Goal: Find specific fact: Find specific fact

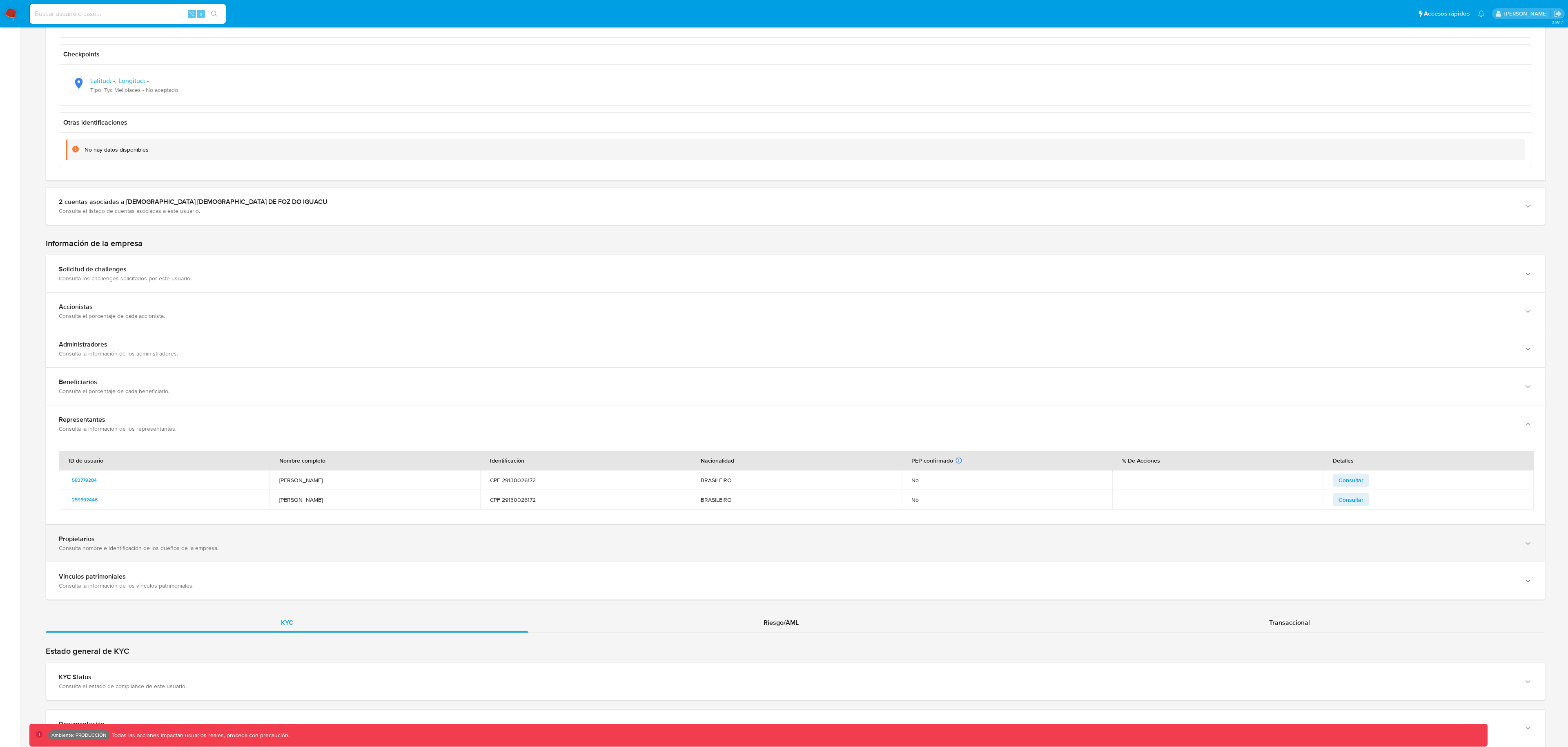
scroll to position [0, 6]
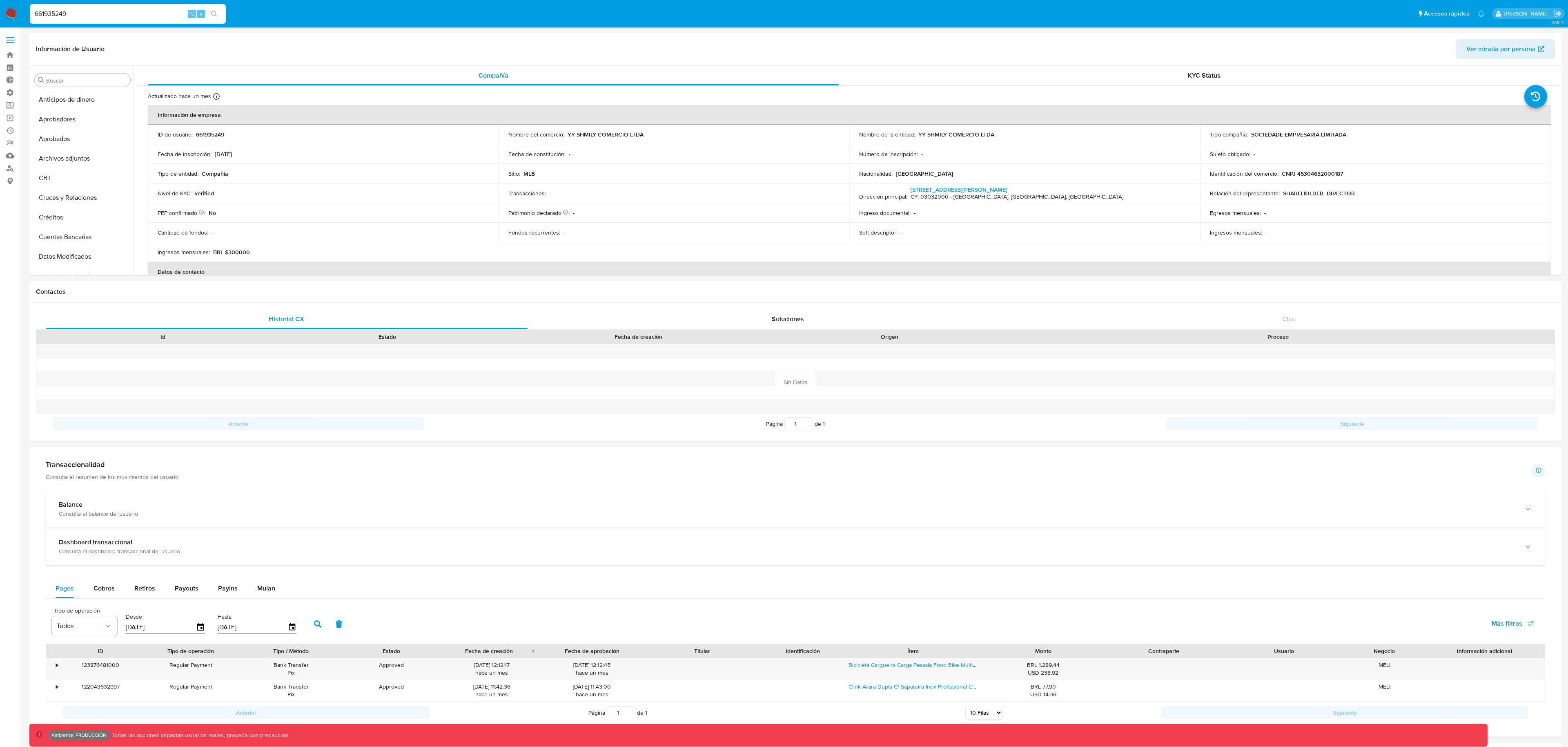
select select "10"
click at [96, 14] on input "661935249" at bounding box center [127, 14] width 196 height 11
paste input "2451540498"
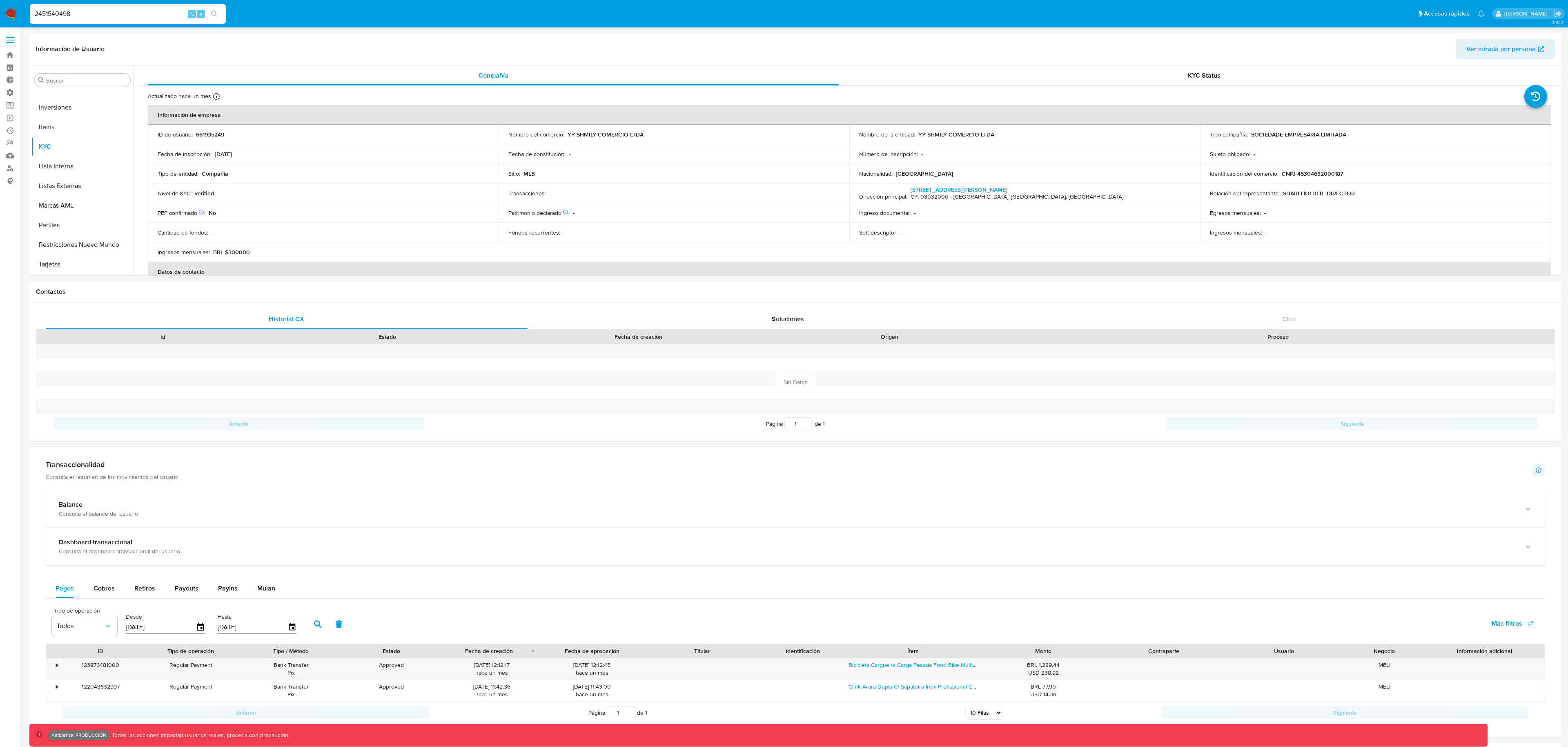
type input "2451540498"
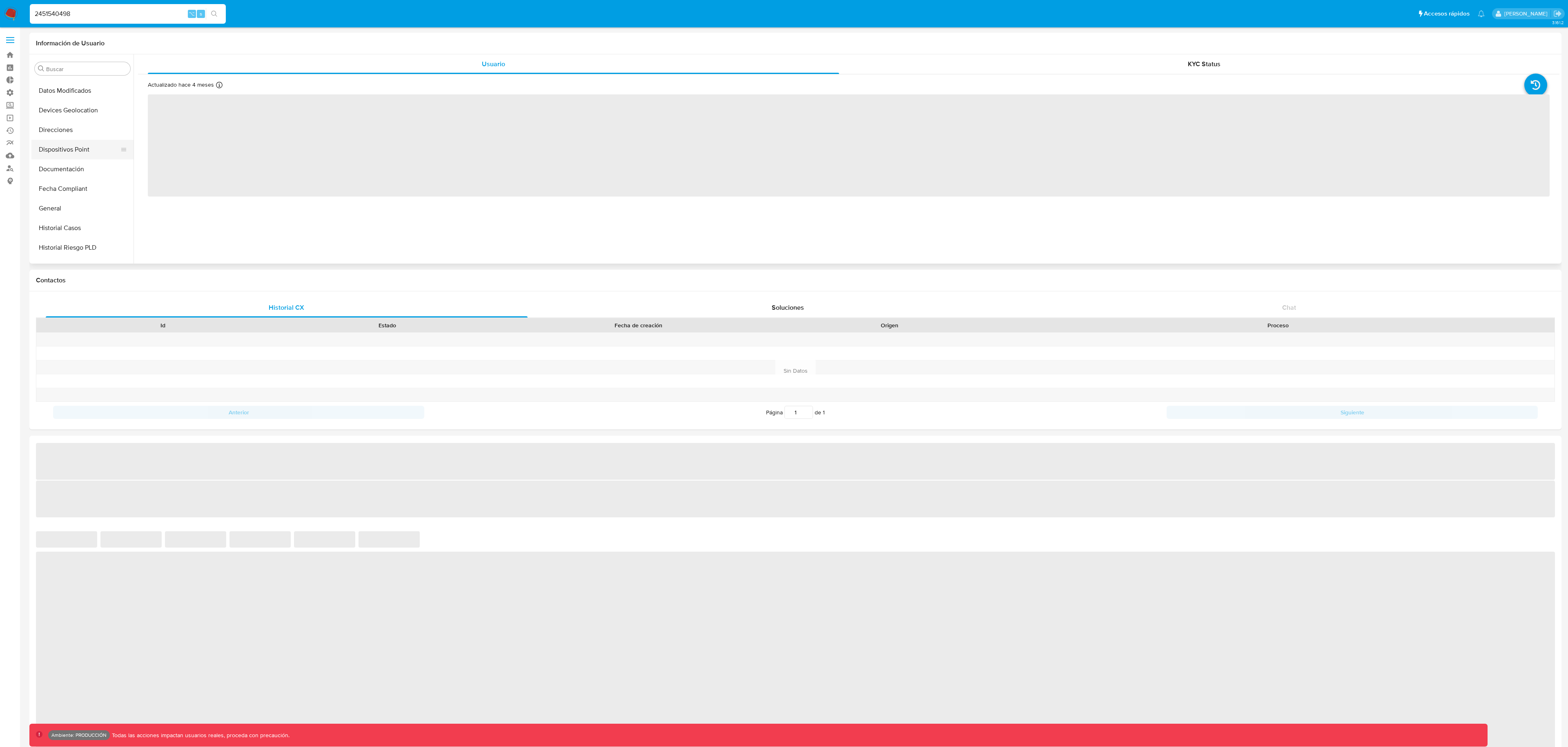
select select "10"
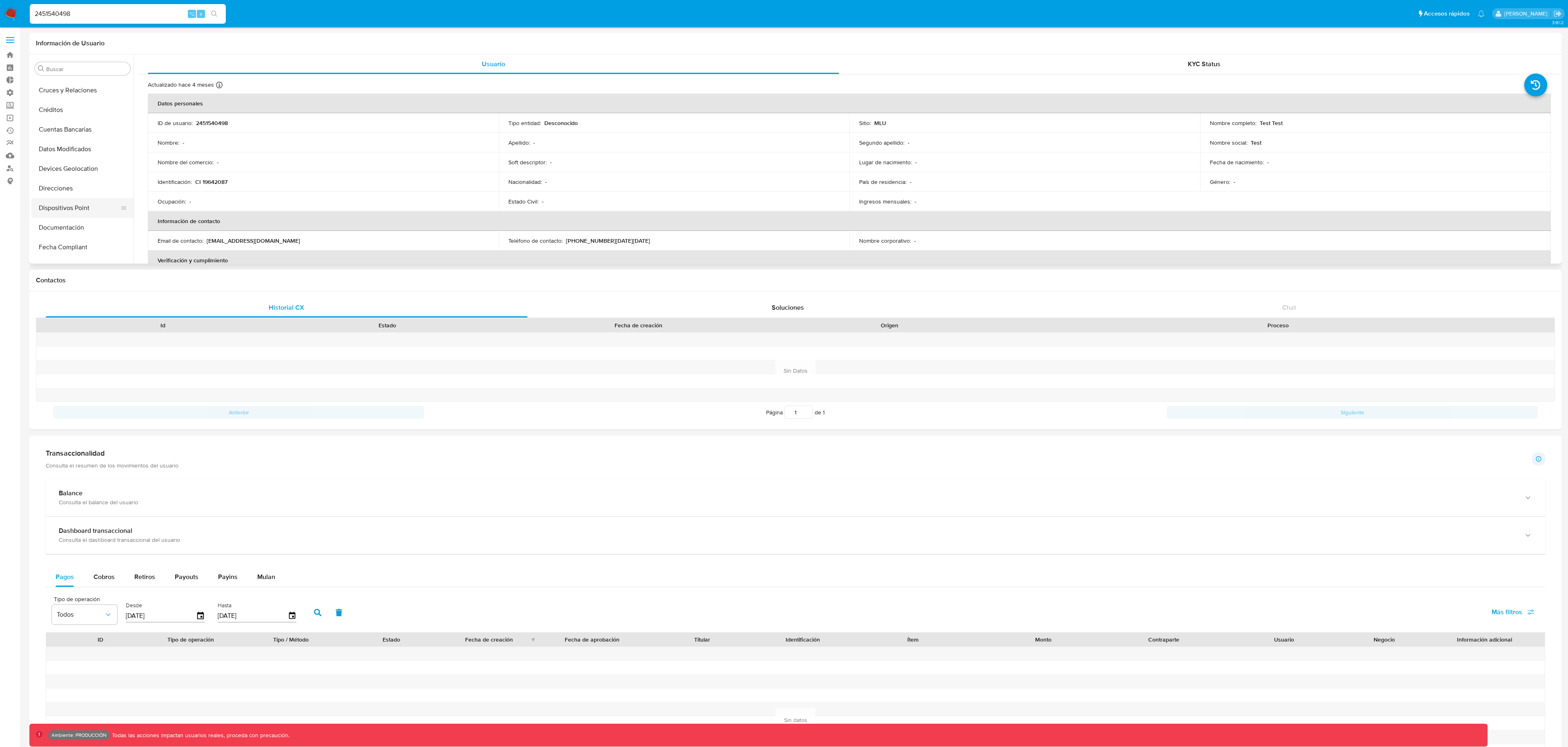
scroll to position [204, 0]
click at [72, 165] on button "General" at bounding box center [79, 159] width 96 height 20
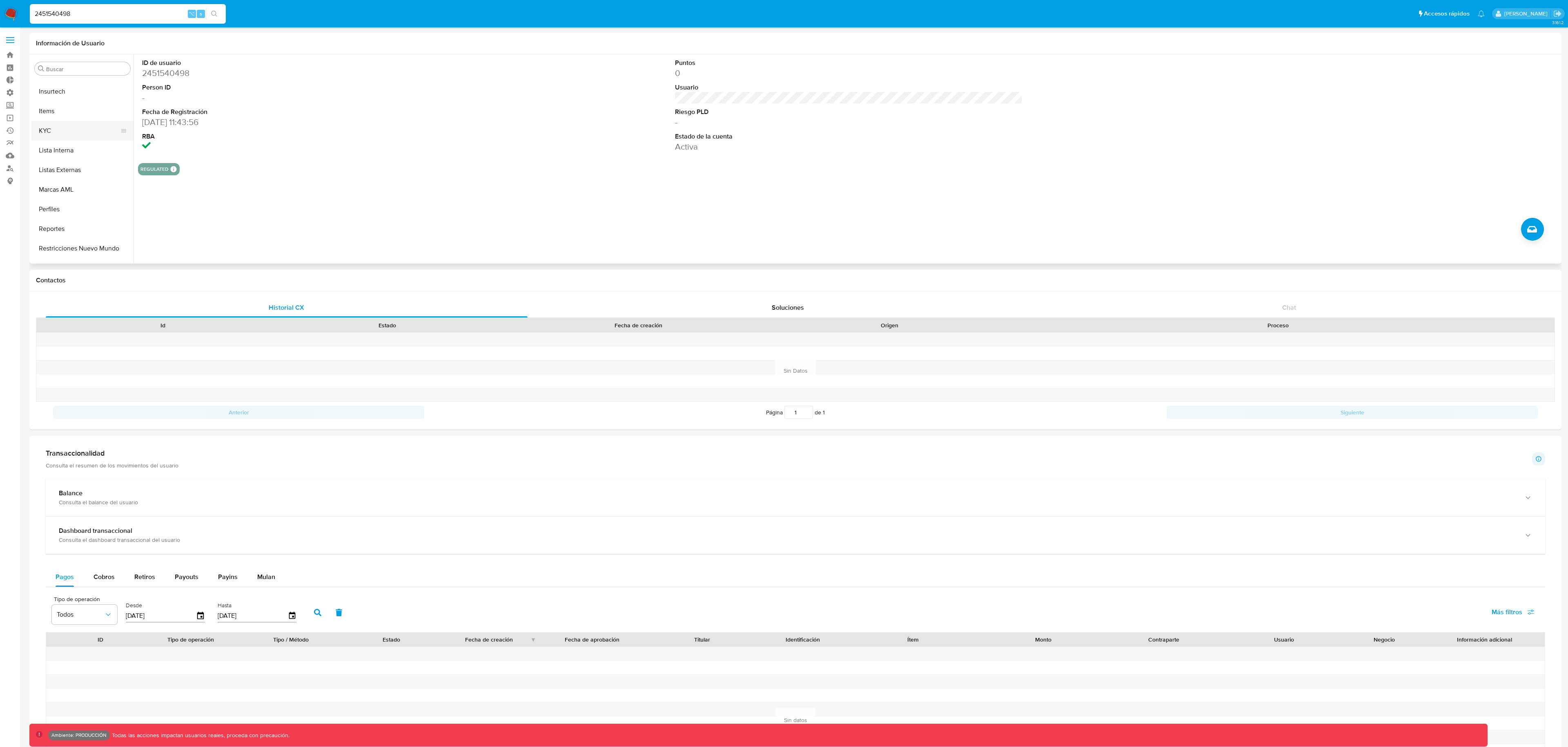
scroll to position [381, 0]
click at [53, 132] on button "KYC" at bounding box center [79, 138] width 96 height 20
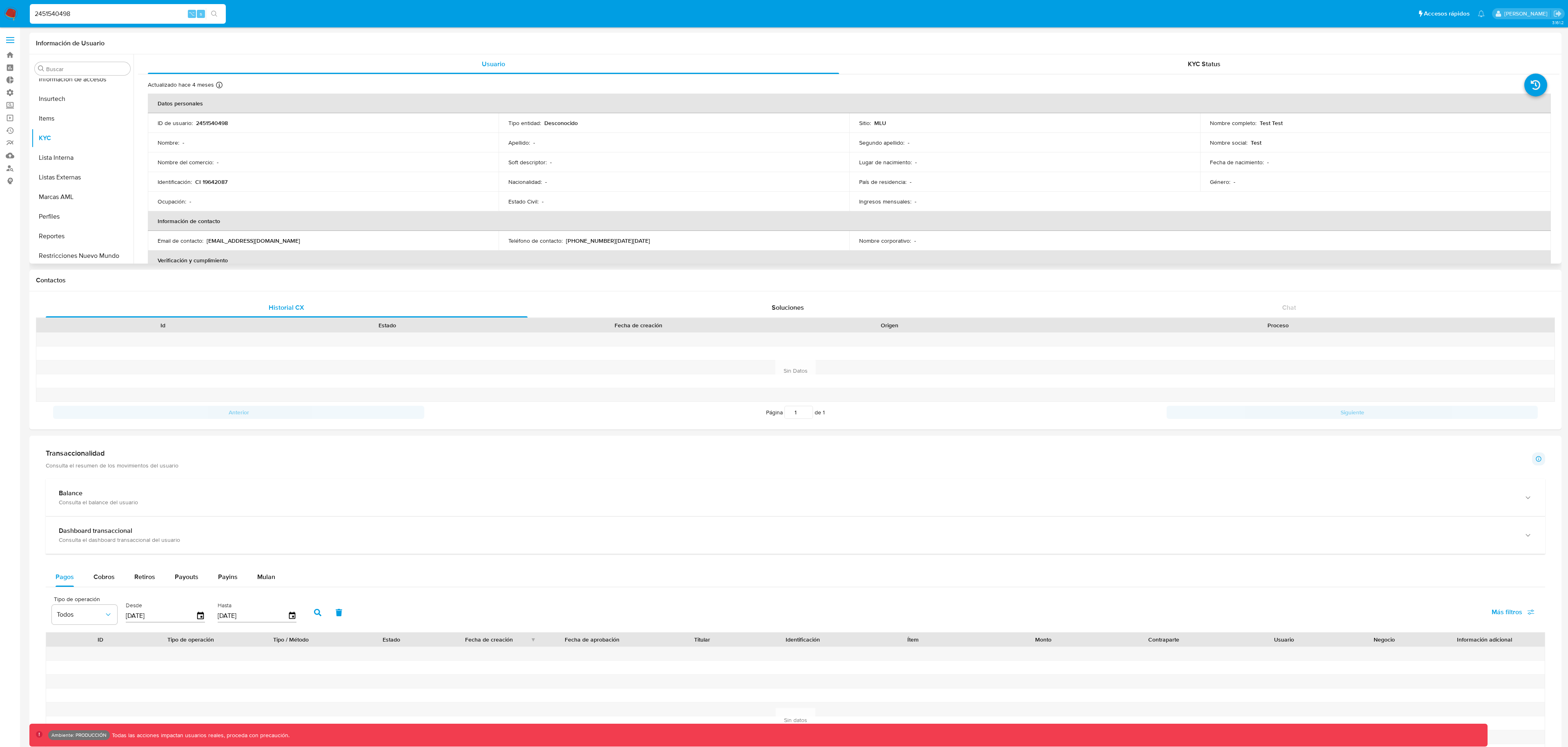
click at [220, 182] on p "CI 19642087" at bounding box center [211, 181] width 33 height 7
copy p "19642087"
click at [242, 201] on div "Ocupación : -" at bounding box center [323, 201] width 331 height 7
click at [86, 14] on input "2451540498" at bounding box center [127, 14] width 196 height 11
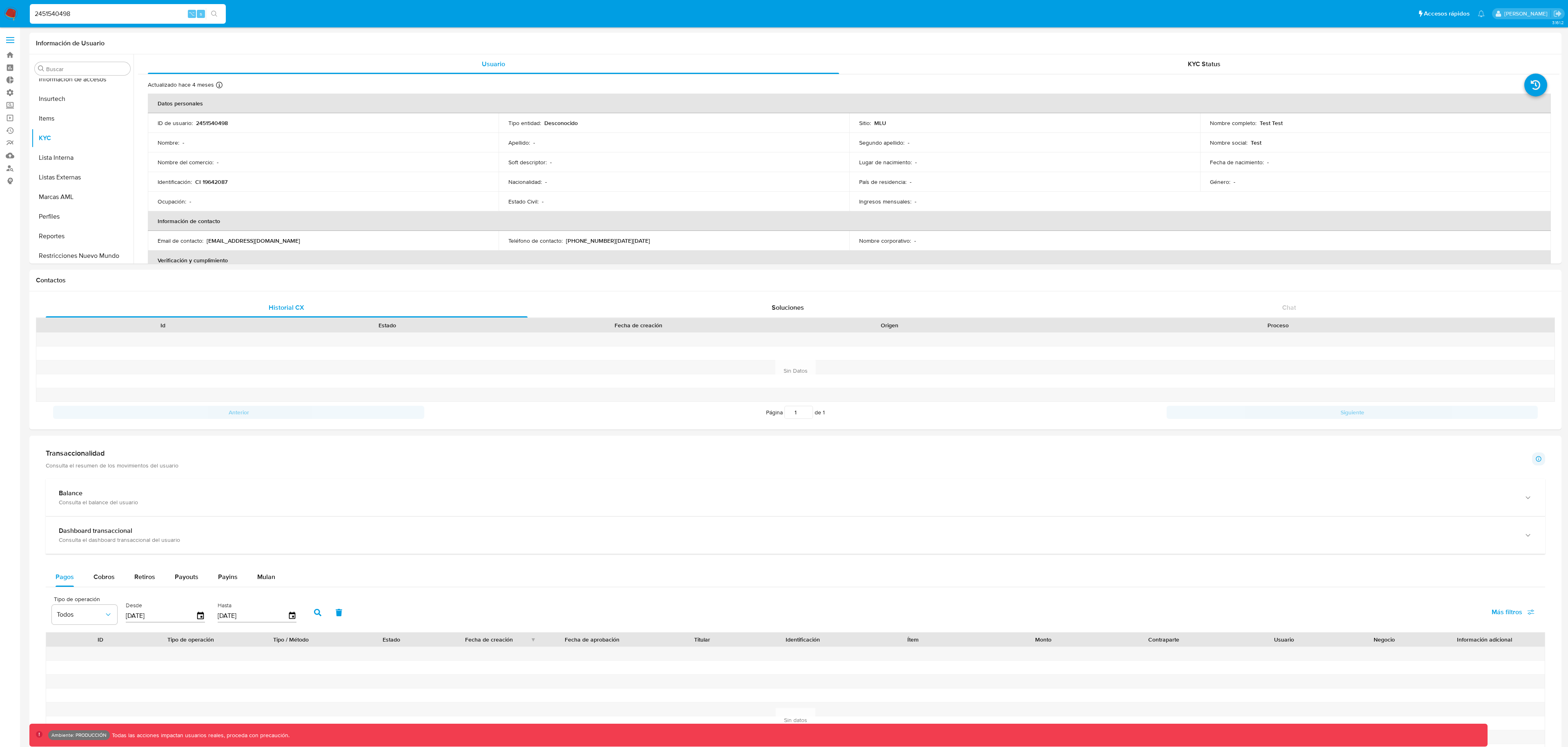
click at [86, 14] on input "2451540498" at bounding box center [127, 14] width 196 height 11
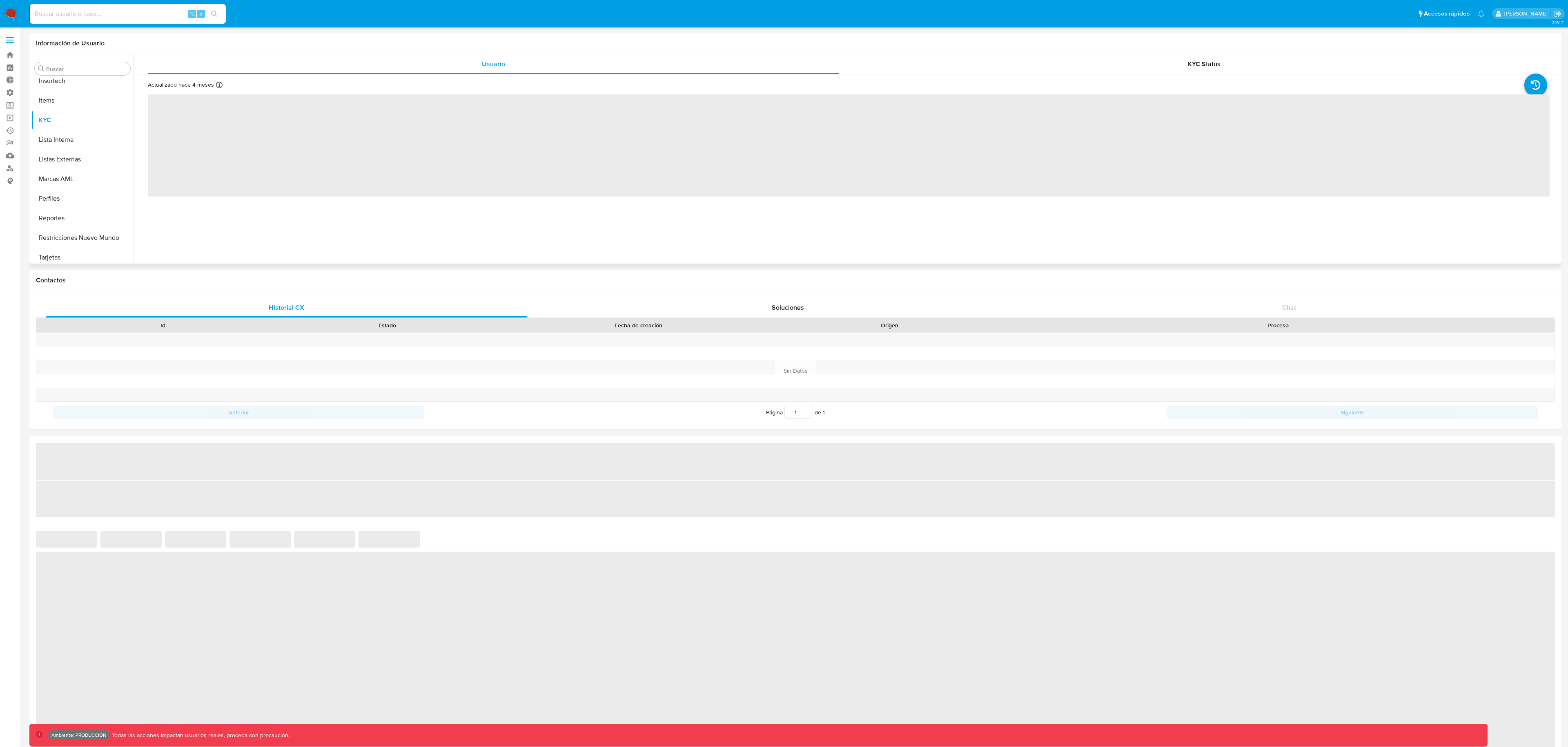
scroll to position [404, 0]
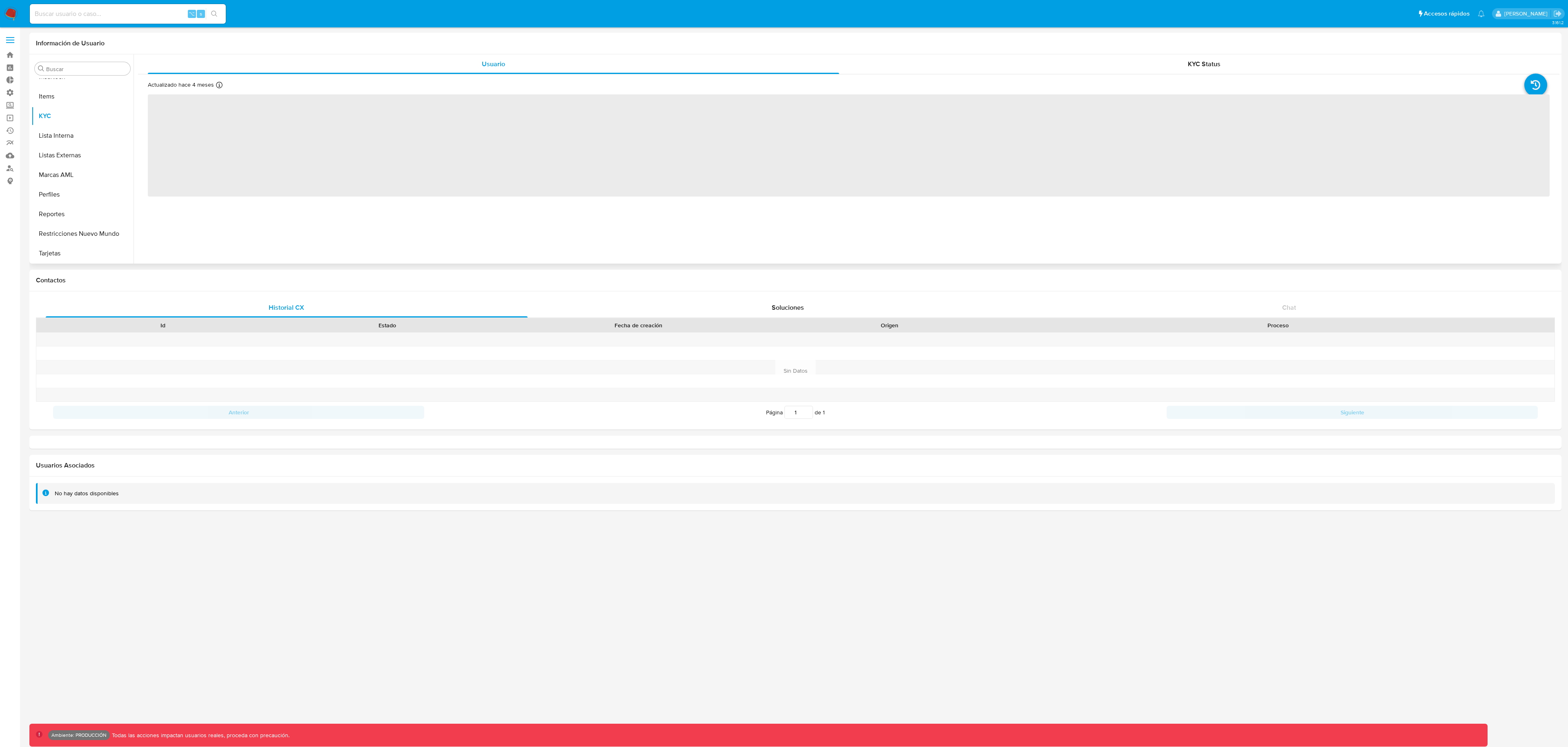
select select "10"
